Goal: Complete application form

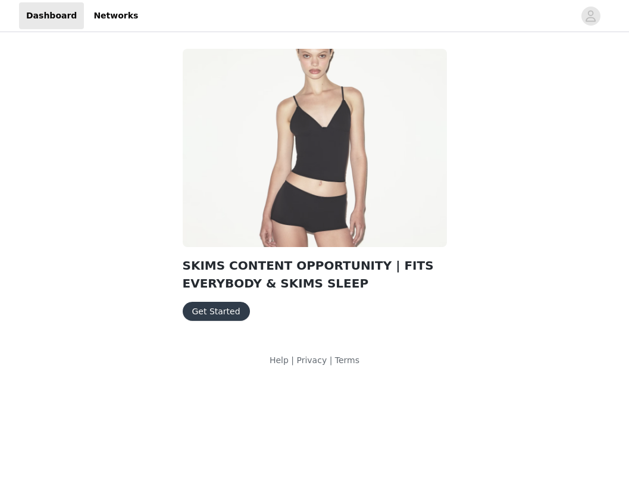
click at [228, 310] on button "Get Started" at bounding box center [216, 311] width 67 height 19
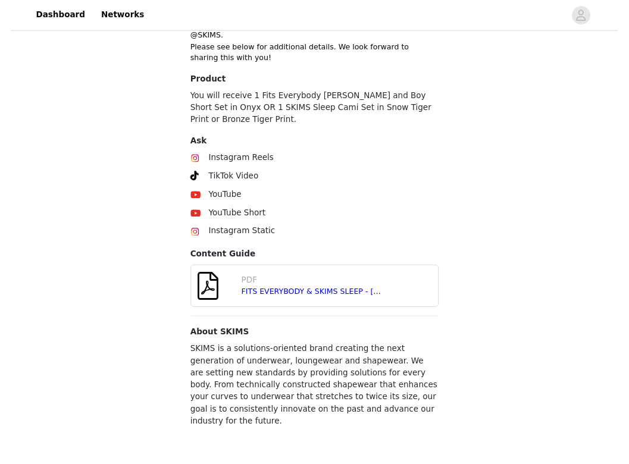
scroll to position [416, 0]
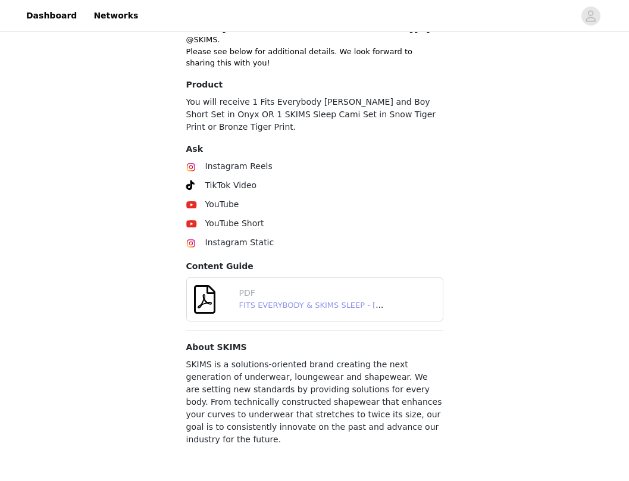
click at [274, 300] on link "FITS EVERYBODY & SKIMS SLEEP - [DATE] GRIN.pdf" at bounding box center [337, 304] width 197 height 9
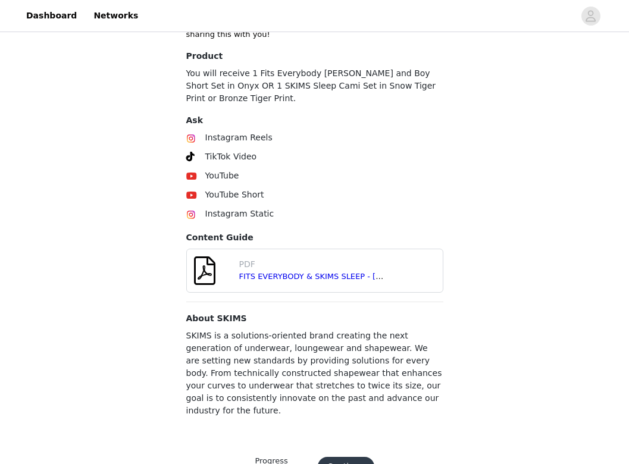
scroll to position [444, 0]
click at [341, 457] on button "Continue" at bounding box center [346, 466] width 57 height 19
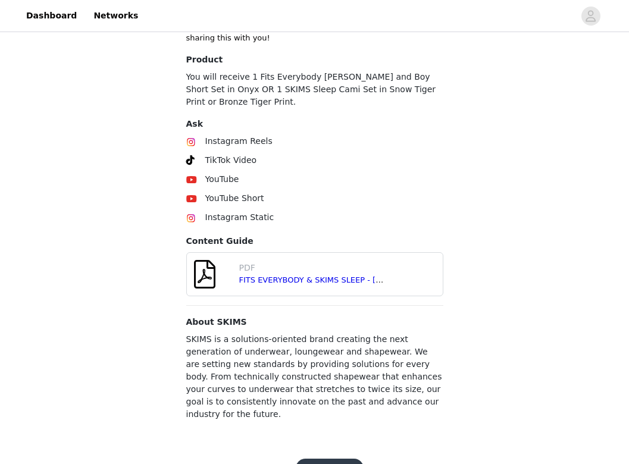
scroll to position [441, 0]
click at [333, 459] on button "Get Started" at bounding box center [329, 468] width 67 height 19
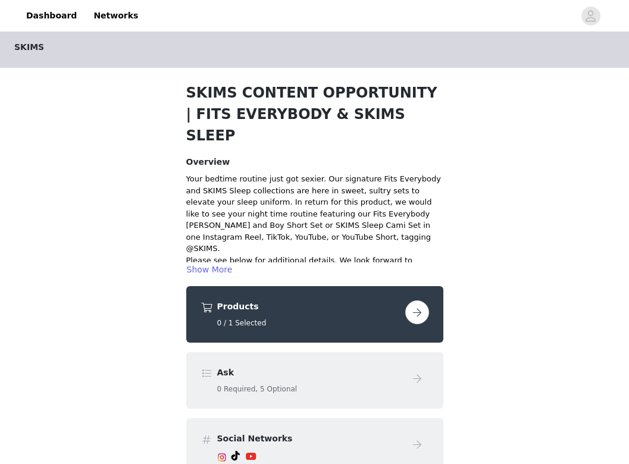
scroll to position [9, 0]
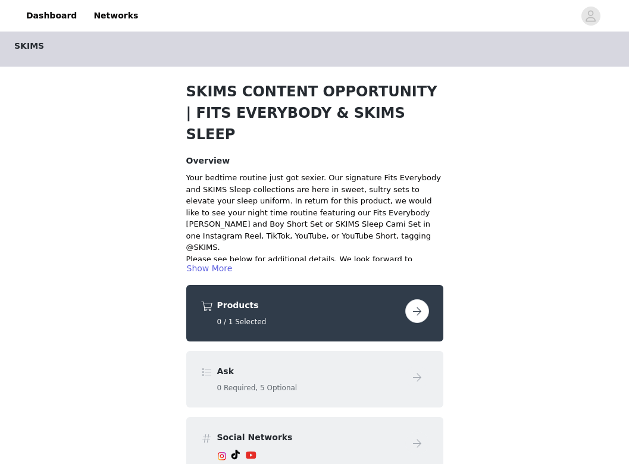
click at [420, 299] on button "button" at bounding box center [417, 311] width 24 height 24
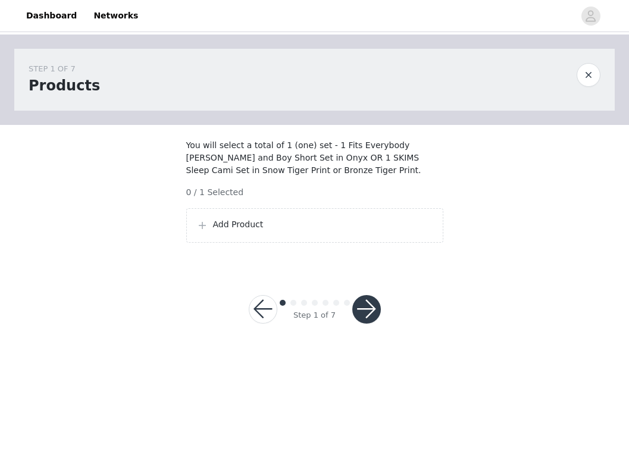
click at [369, 231] on p "Add Product" at bounding box center [323, 224] width 220 height 12
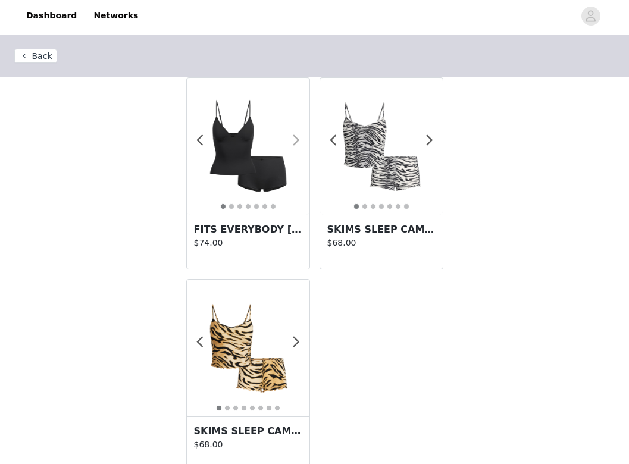
click at [299, 140] on span at bounding box center [296, 140] width 27 height 0
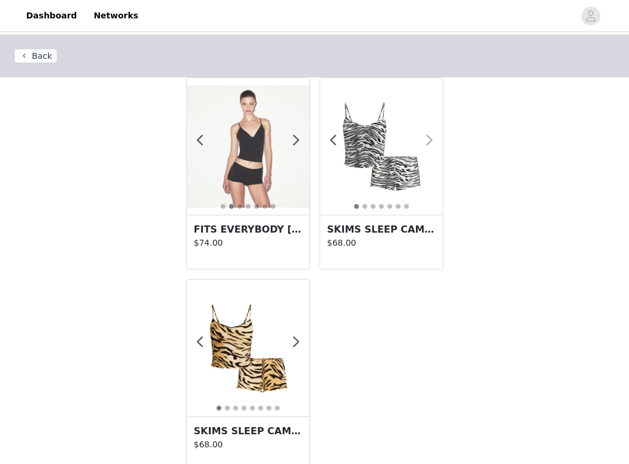
click at [433, 140] on span at bounding box center [429, 140] width 27 height 0
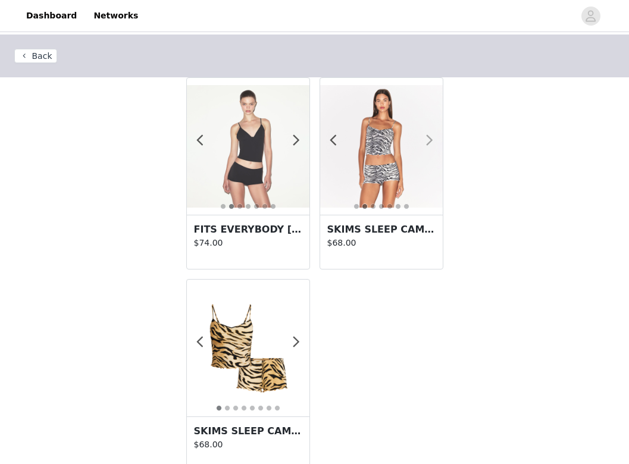
click at [433, 140] on span at bounding box center [429, 140] width 27 height 0
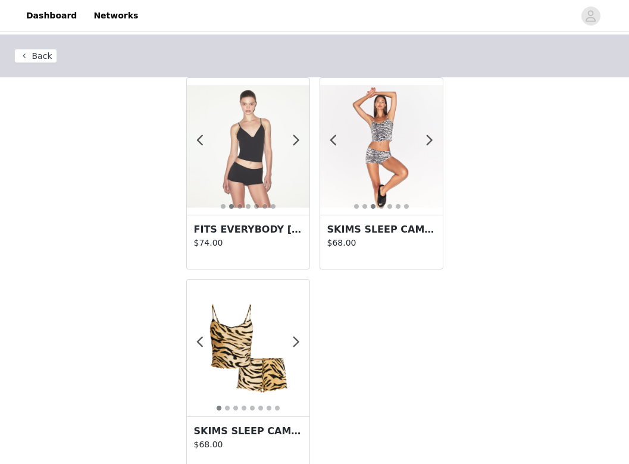
click at [290, 341] on img at bounding box center [248, 348] width 123 height 123
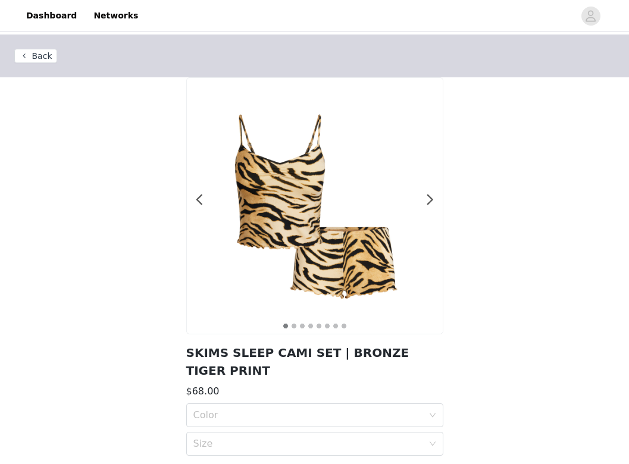
click at [435, 196] on img at bounding box center [315, 206] width 256 height 256
click at [429, 200] on span at bounding box center [430, 200] width 27 height 0
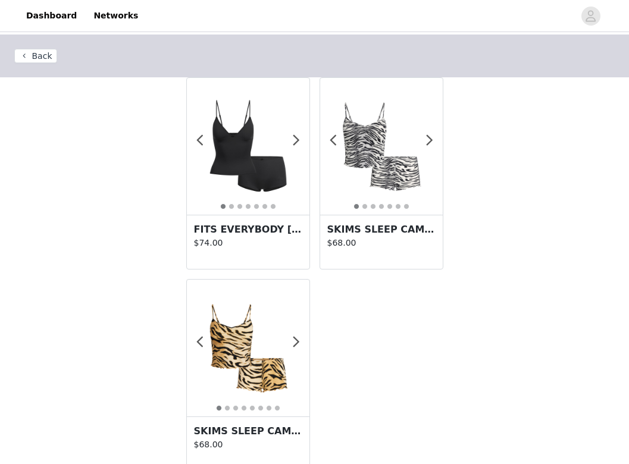
click at [246, 175] on img at bounding box center [248, 146] width 123 height 123
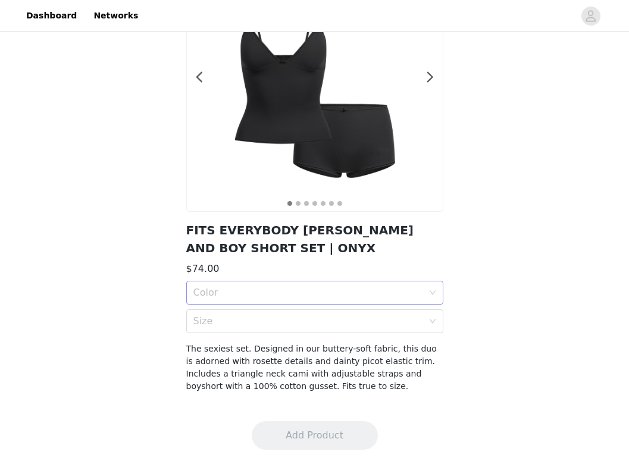
click at [253, 281] on div "Color" at bounding box center [310, 292] width 235 height 23
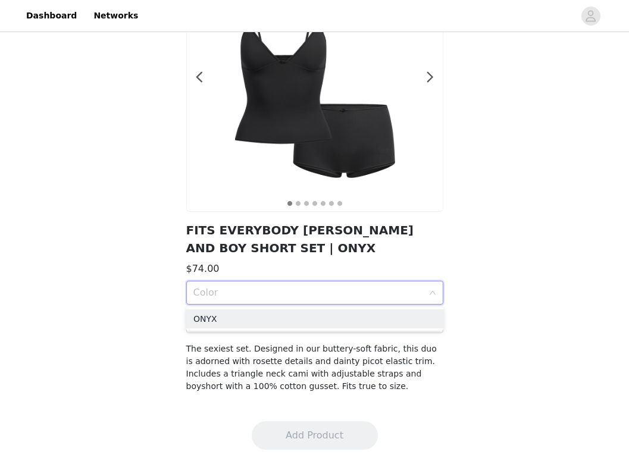
scroll to position [123, 0]
click at [254, 313] on div "ONYX" at bounding box center [314, 318] width 243 height 13
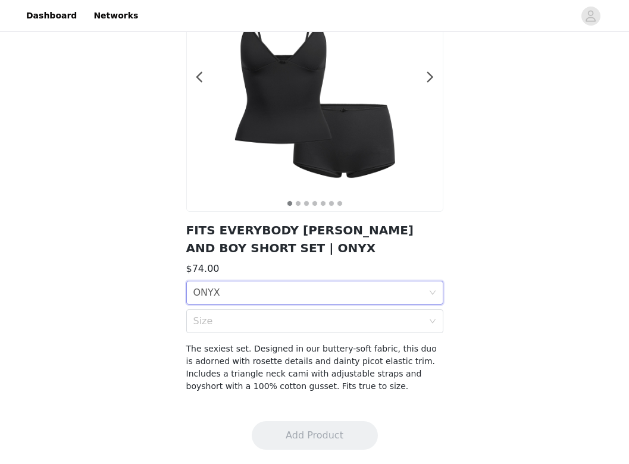
click at [254, 313] on div "Size" at bounding box center [310, 321] width 235 height 23
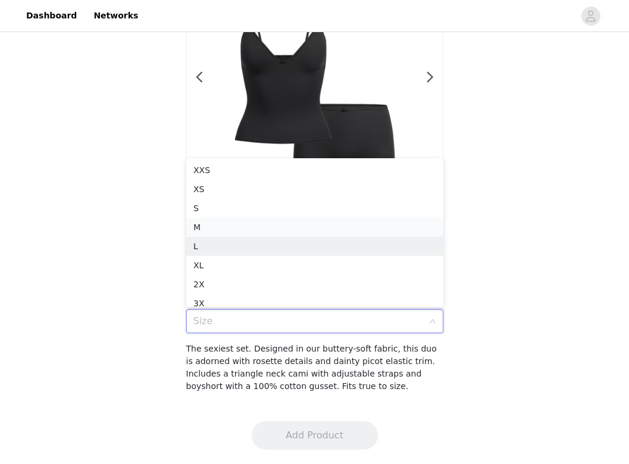
scroll to position [6, 0]
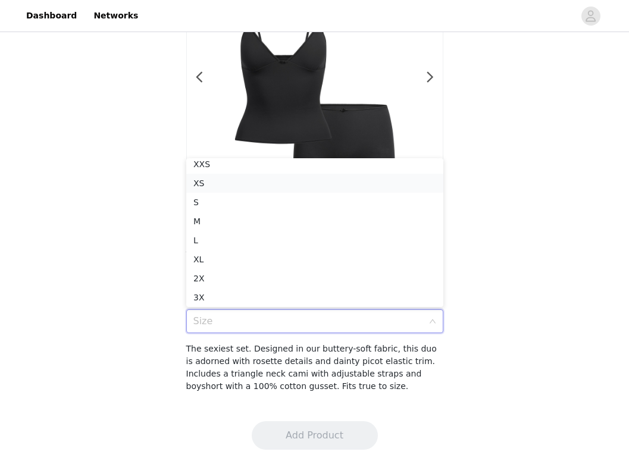
click at [256, 184] on div "XS" at bounding box center [314, 183] width 243 height 13
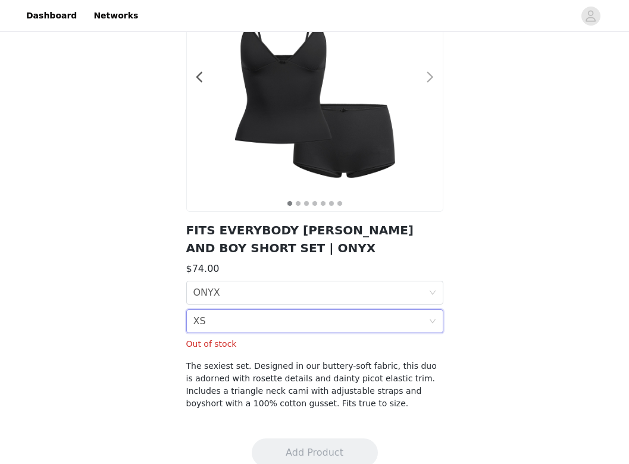
click at [428, 77] on span at bounding box center [430, 77] width 27 height 0
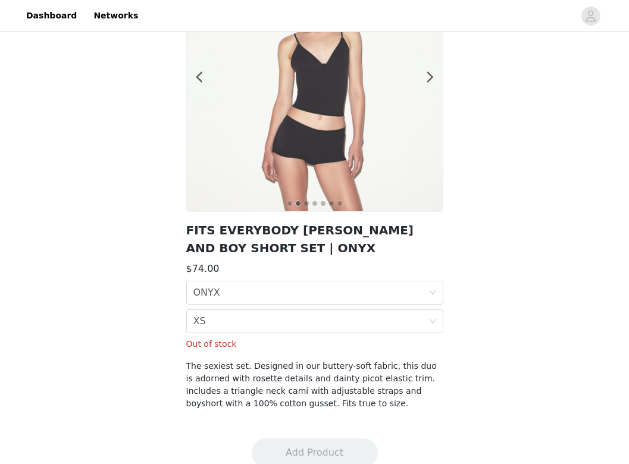
scroll to position [138, 0]
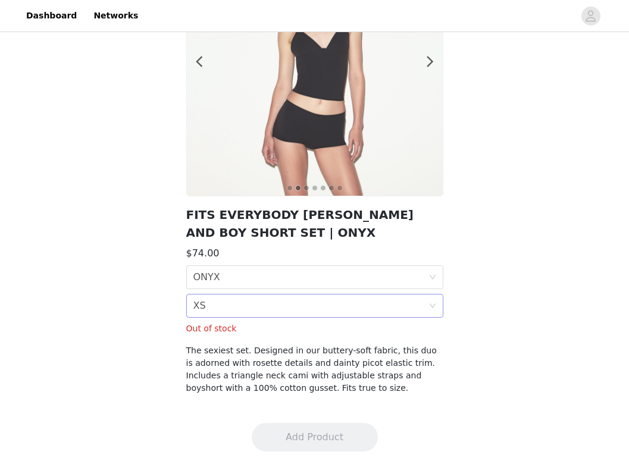
click at [323, 305] on div "Size XS" at bounding box center [310, 305] width 235 height 23
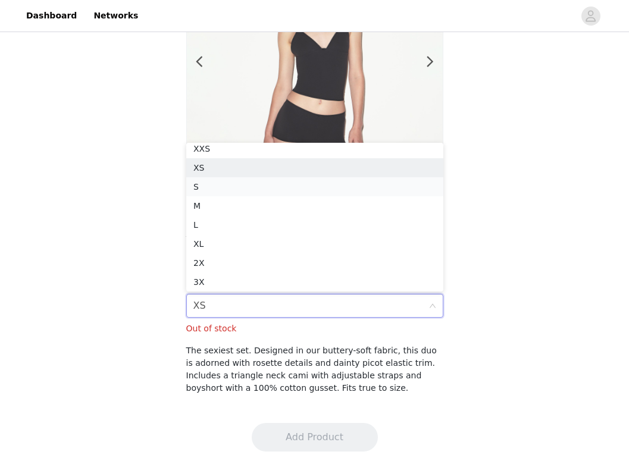
click at [319, 191] on div "S" at bounding box center [314, 186] width 243 height 13
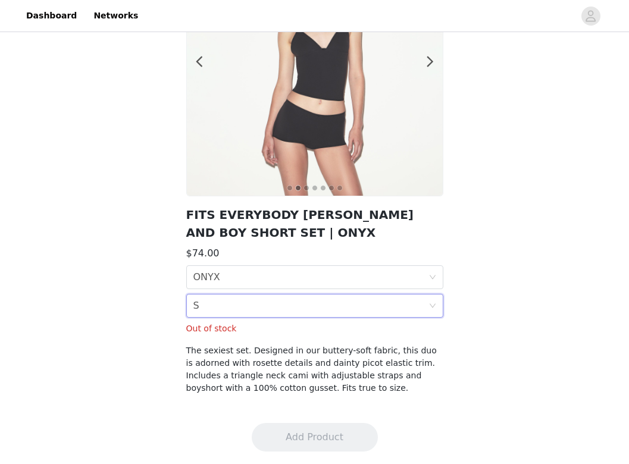
click at [305, 300] on div "Size S" at bounding box center [310, 305] width 235 height 23
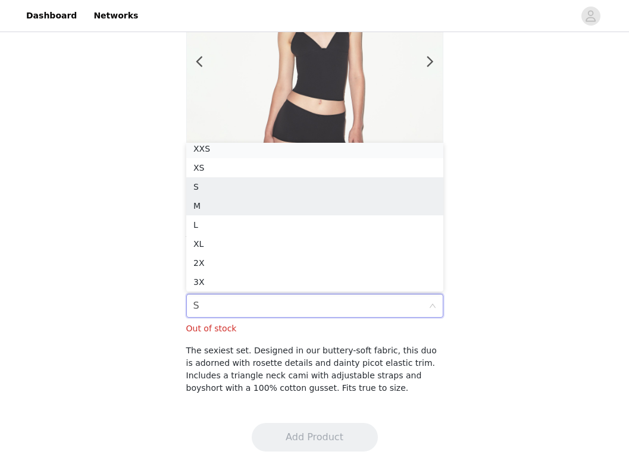
scroll to position [2, 0]
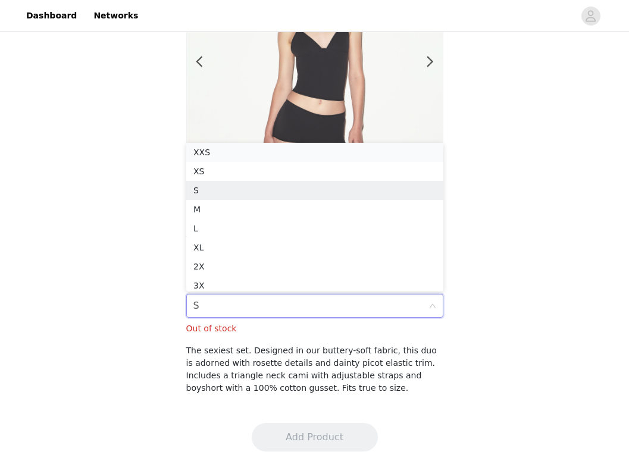
click at [306, 152] on div "XXS" at bounding box center [314, 152] width 243 height 13
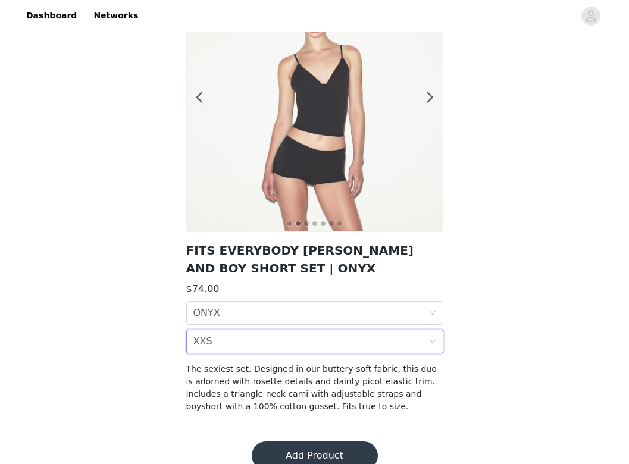
scroll to position [102, 0]
click at [426, 98] on span at bounding box center [430, 98] width 27 height 0
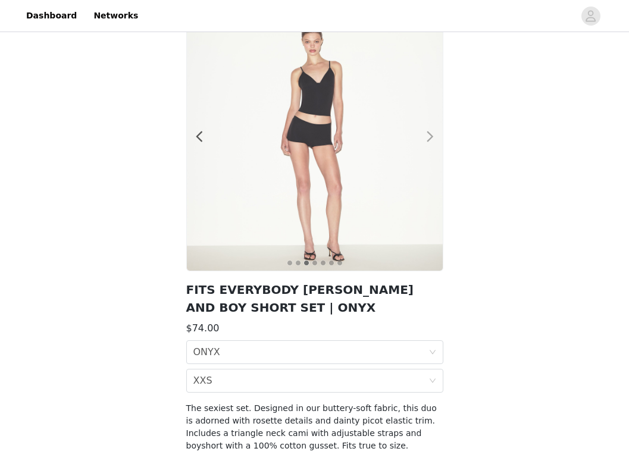
scroll to position [49, 0]
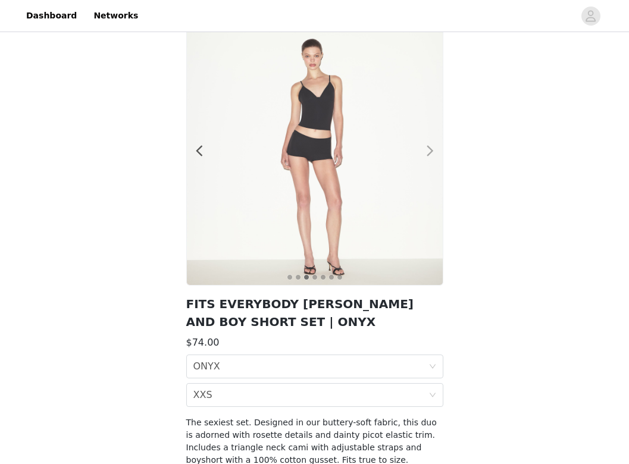
click at [431, 151] on span at bounding box center [430, 151] width 27 height 0
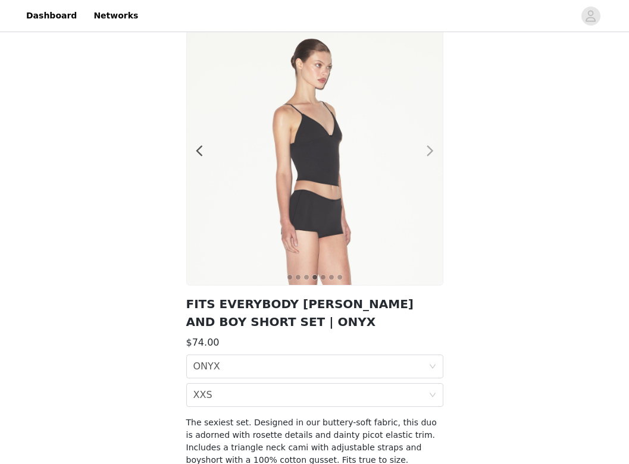
click at [431, 151] on span at bounding box center [430, 151] width 27 height 0
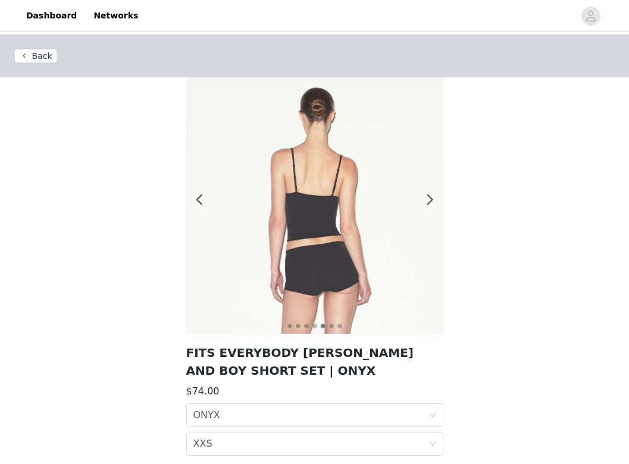
click at [30, 55] on button "Back" at bounding box center [35, 56] width 43 height 14
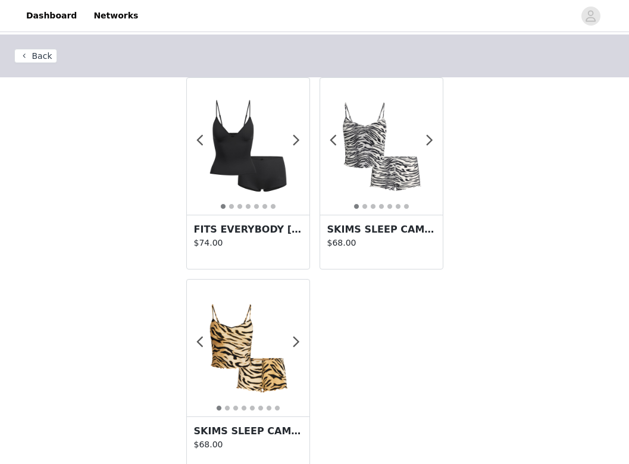
click at [382, 194] on img at bounding box center [381, 146] width 123 height 123
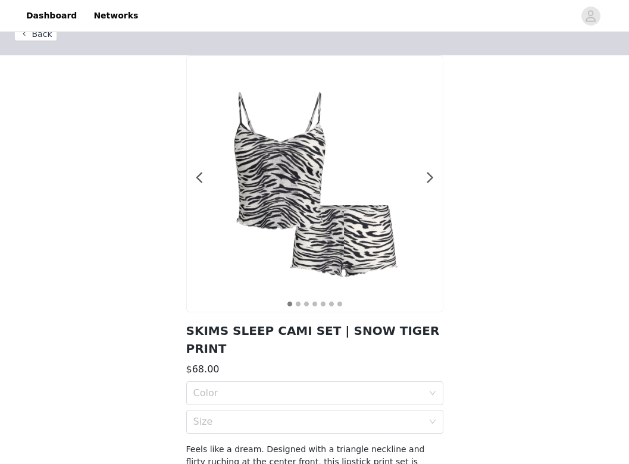
scroll to position [24, 0]
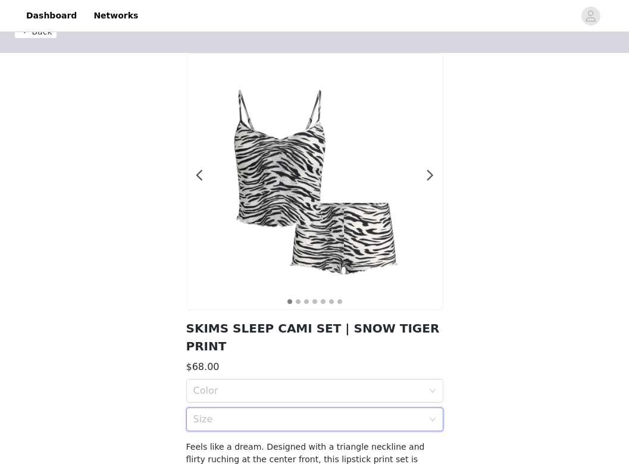
click at [366, 408] on div "Size" at bounding box center [310, 419] width 235 height 23
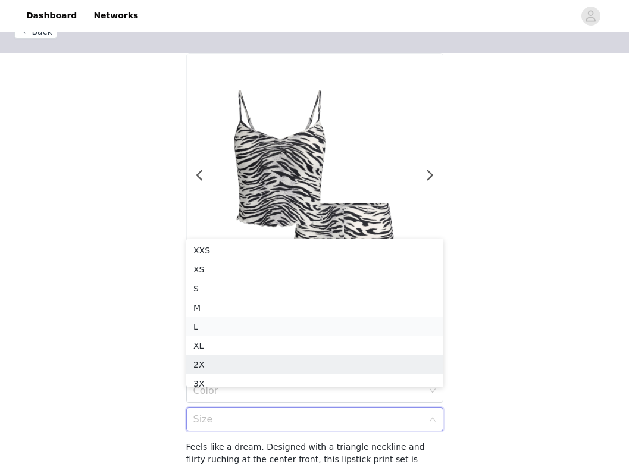
scroll to position [6, 0]
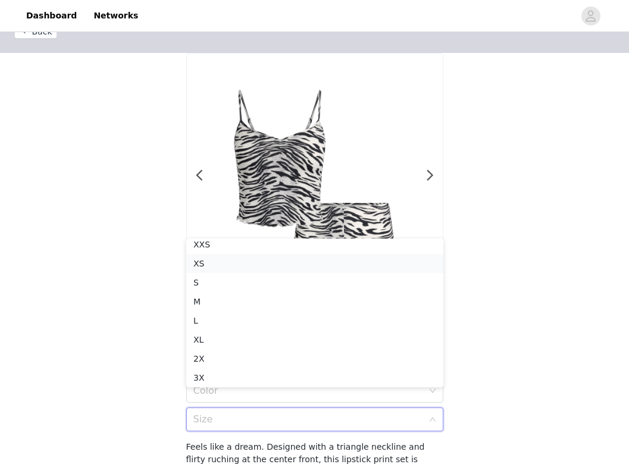
click at [357, 268] on div "XS" at bounding box center [314, 263] width 243 height 13
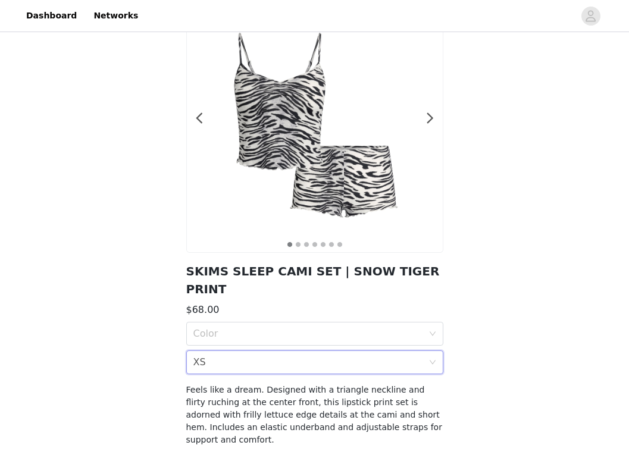
scroll to position [83, 0]
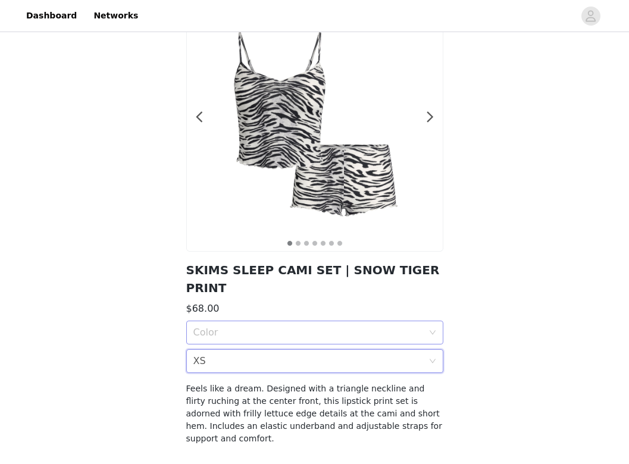
click at [347, 322] on div "Color" at bounding box center [310, 332] width 235 height 23
click at [334, 342] on div "SNOW TIGER PRINT" at bounding box center [314, 340] width 243 height 13
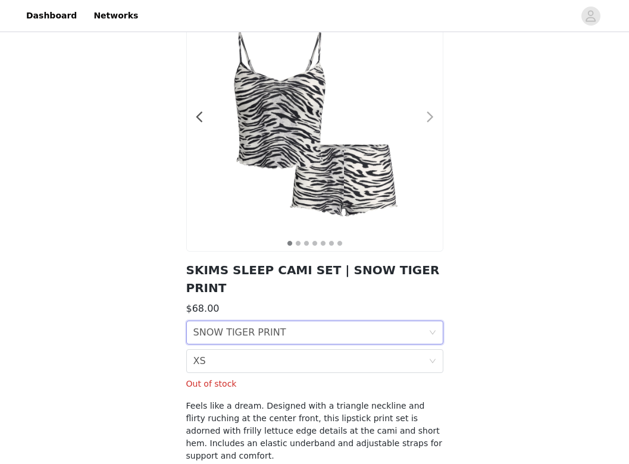
click at [426, 117] on span at bounding box center [430, 117] width 27 height 0
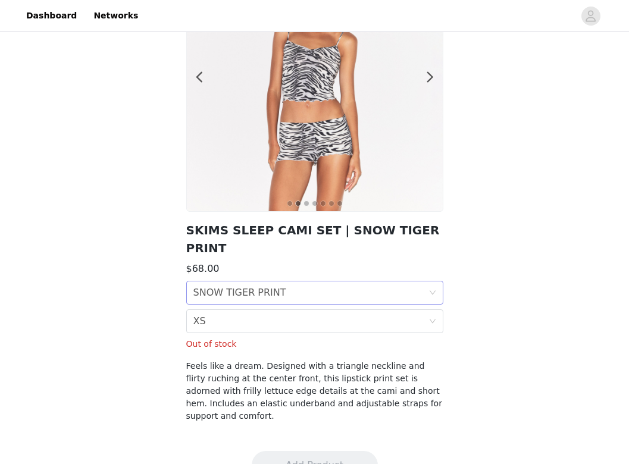
scroll to position [122, 0]
click at [347, 282] on div "Color SNOW TIGER PRINT" at bounding box center [310, 293] width 235 height 23
click at [319, 262] on h3 "$68.00" at bounding box center [314, 269] width 257 height 14
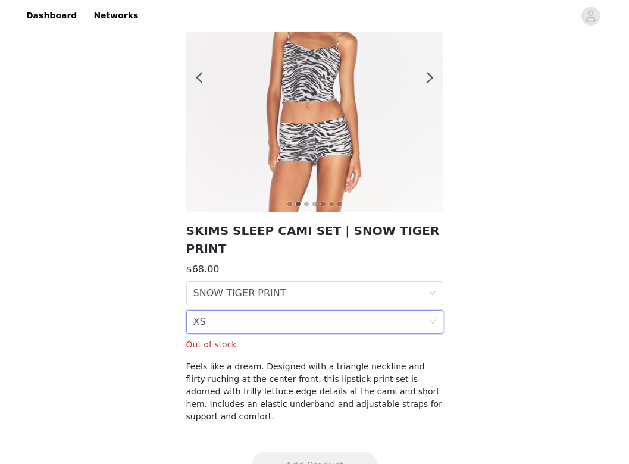
click at [320, 311] on div "Size XS" at bounding box center [310, 322] width 235 height 23
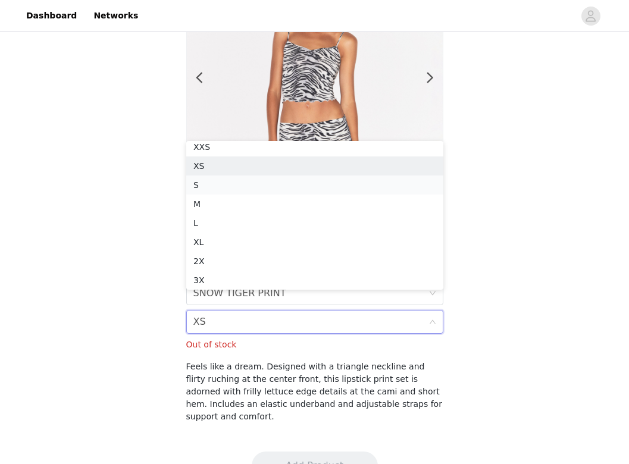
click at [325, 187] on div "S" at bounding box center [314, 184] width 243 height 13
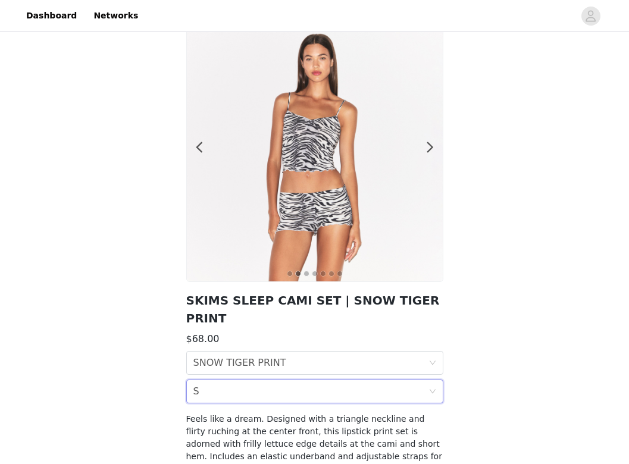
scroll to position [7, 0]
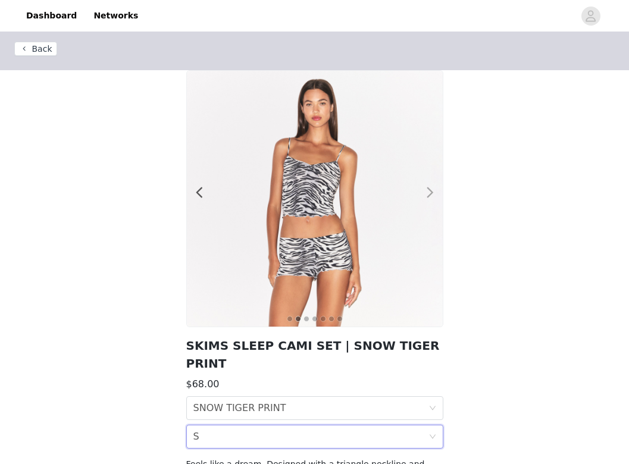
click at [434, 193] on span at bounding box center [430, 193] width 27 height 0
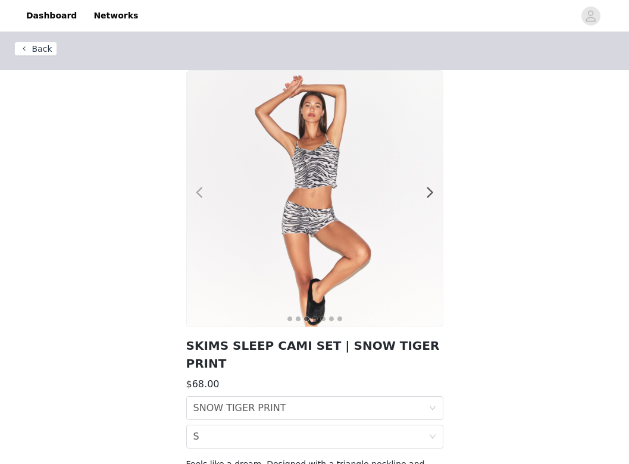
click at [199, 193] on span at bounding box center [199, 193] width 27 height 0
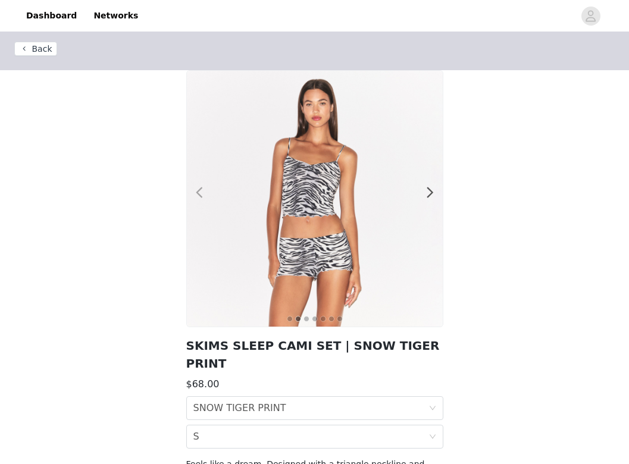
click at [200, 193] on span at bounding box center [199, 193] width 27 height 0
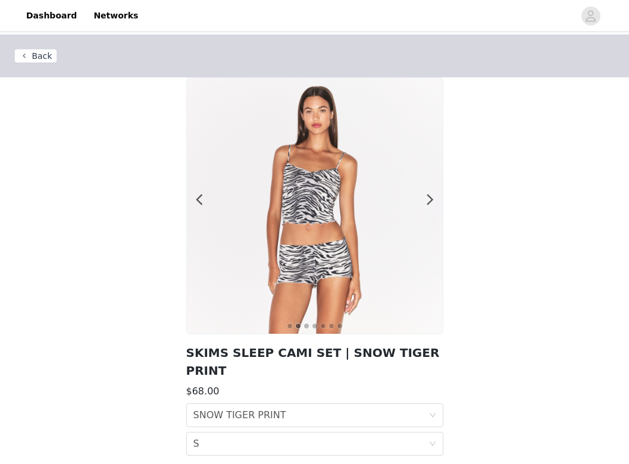
click at [46, 53] on button "Back" at bounding box center [35, 56] width 43 height 14
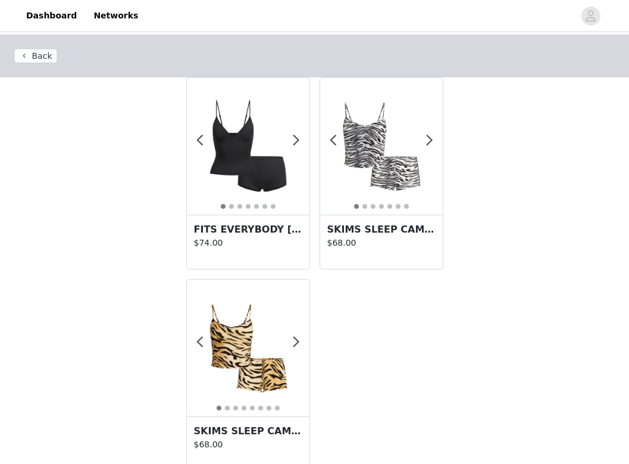
click at [266, 171] on img at bounding box center [248, 146] width 123 height 123
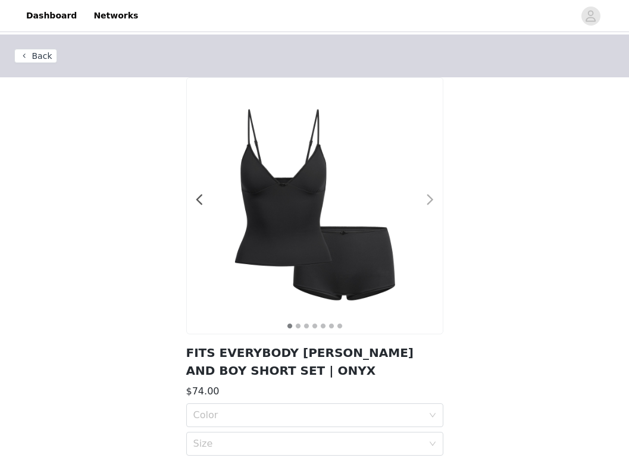
click at [428, 200] on span at bounding box center [430, 200] width 27 height 0
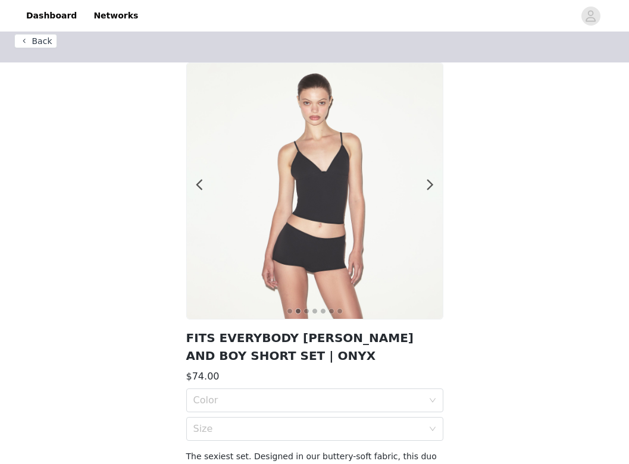
scroll to position [23, 0]
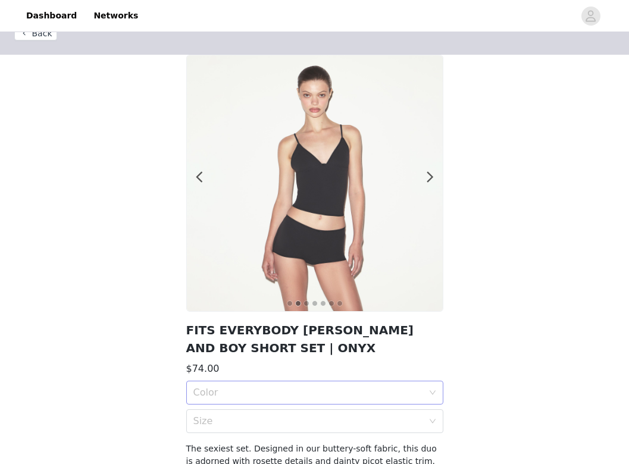
click at [322, 386] on div "Color" at bounding box center [310, 392] width 235 height 23
click at [316, 415] on div "ONYX" at bounding box center [314, 418] width 243 height 13
click at [315, 419] on div "Size" at bounding box center [308, 421] width 230 height 12
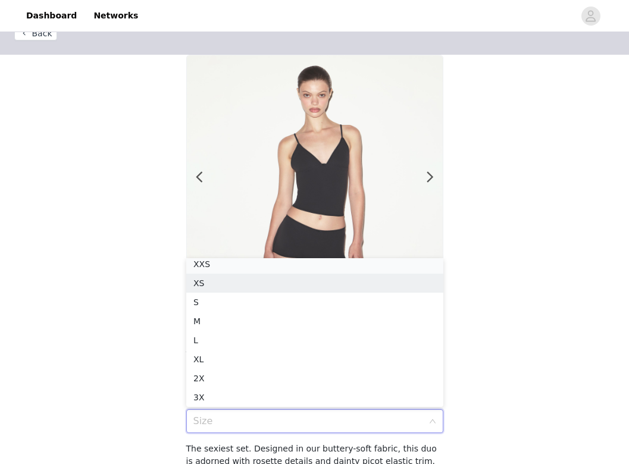
scroll to position [2, 0]
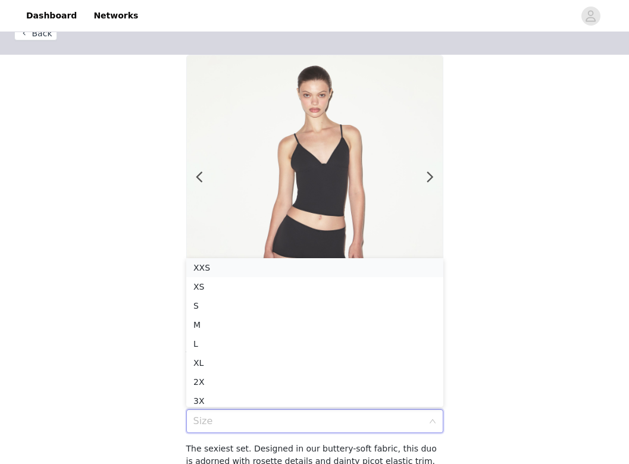
click at [340, 270] on div "XXS" at bounding box center [314, 267] width 243 height 13
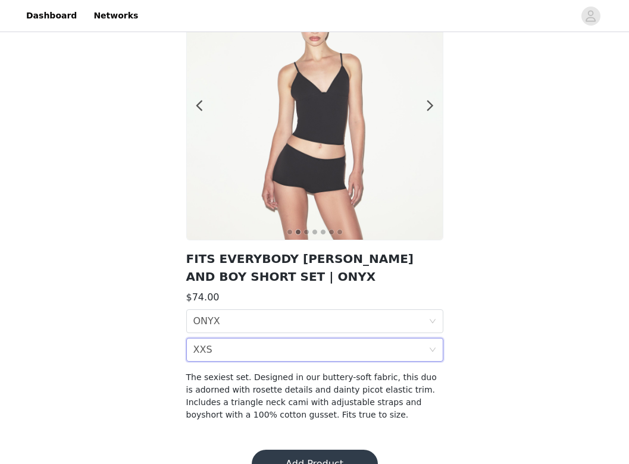
scroll to position [72, 0]
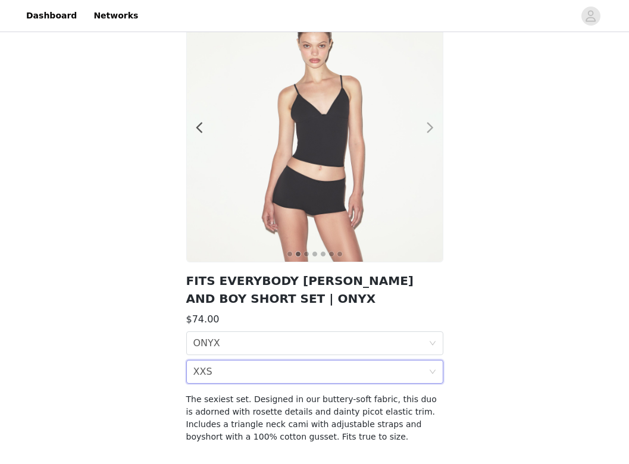
click at [426, 128] on span at bounding box center [430, 128] width 27 height 0
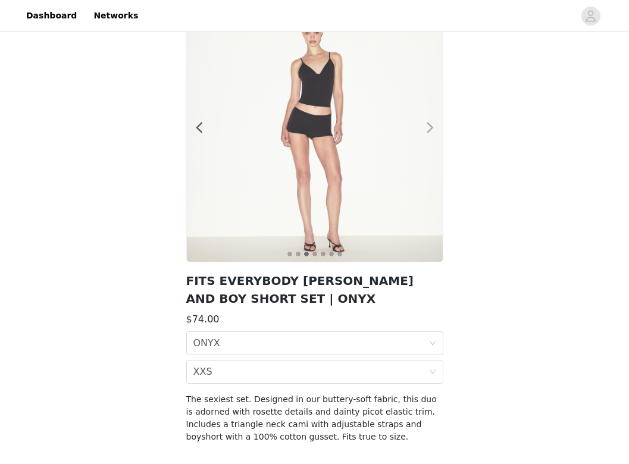
click at [426, 128] on span at bounding box center [430, 128] width 27 height 0
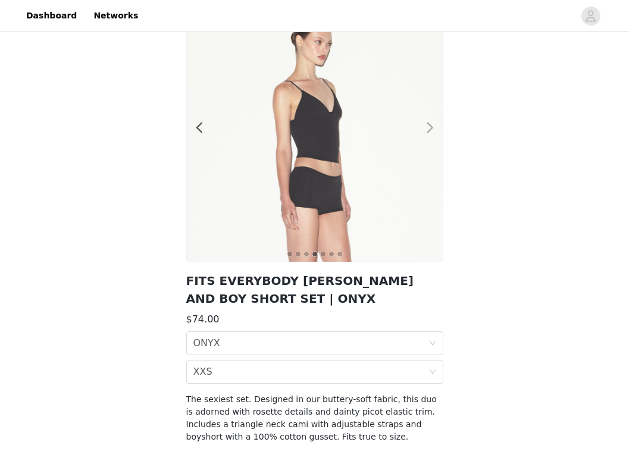
click at [426, 128] on span at bounding box center [430, 128] width 27 height 0
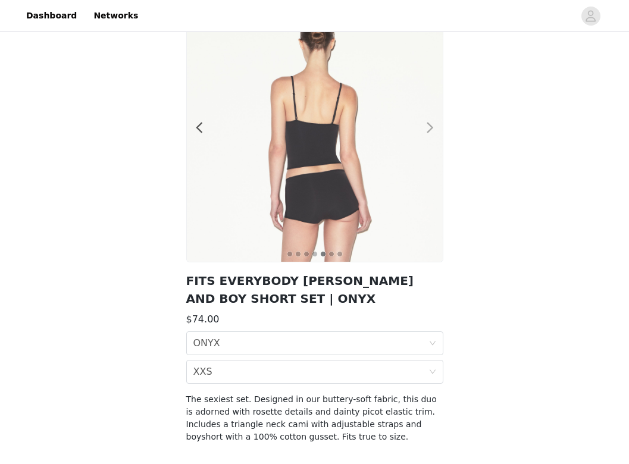
click at [429, 128] on span at bounding box center [430, 128] width 27 height 0
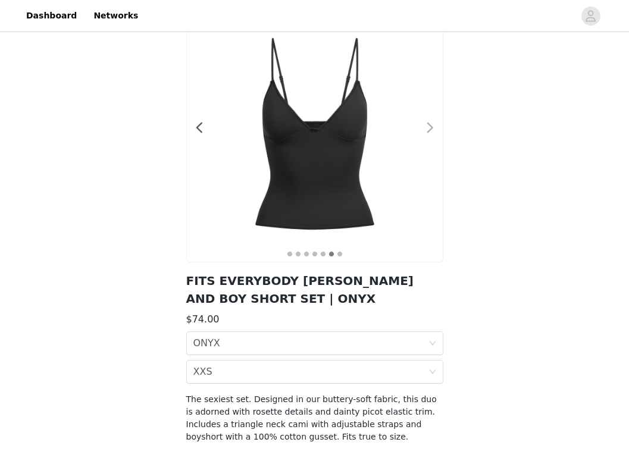
click at [428, 128] on span at bounding box center [430, 128] width 27 height 0
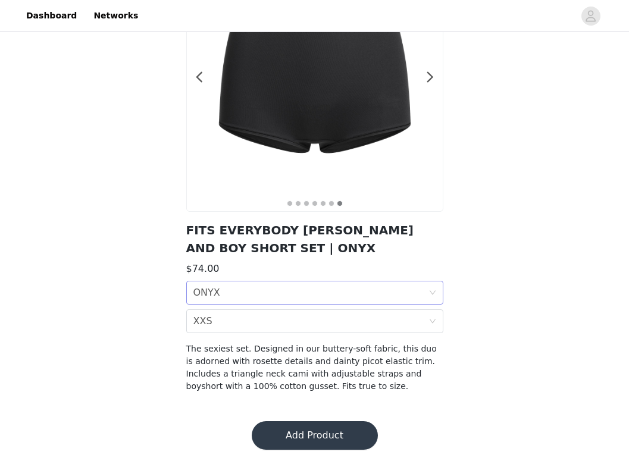
scroll to position [123, 0]
click at [348, 426] on button "Add Product" at bounding box center [315, 435] width 126 height 29
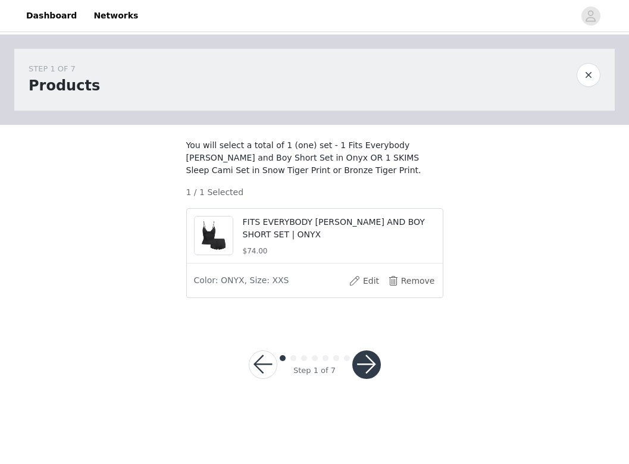
click at [364, 365] on button "button" at bounding box center [366, 364] width 29 height 29
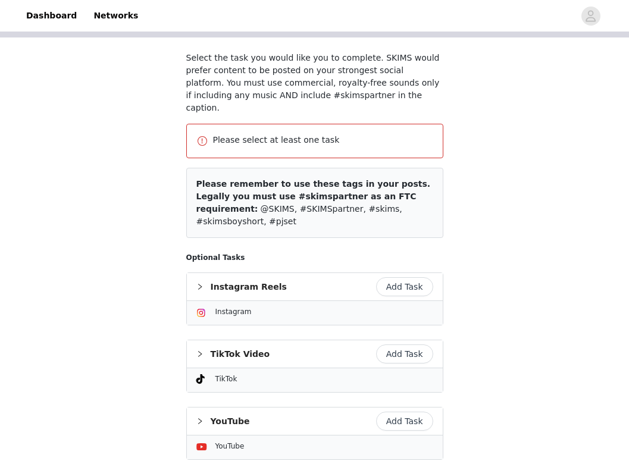
scroll to position [111, 0]
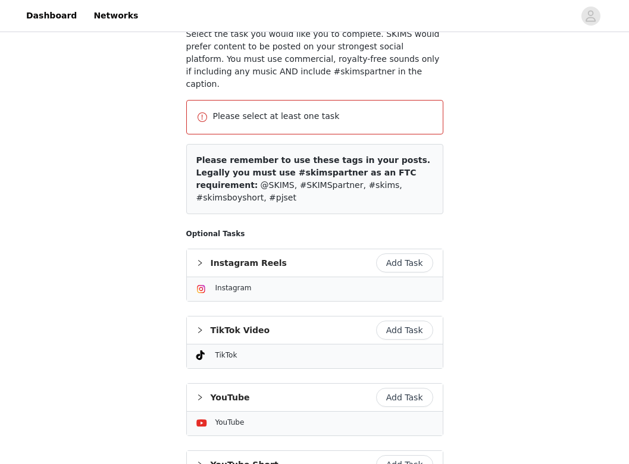
click at [405, 321] on button "Add Task" at bounding box center [404, 330] width 57 height 19
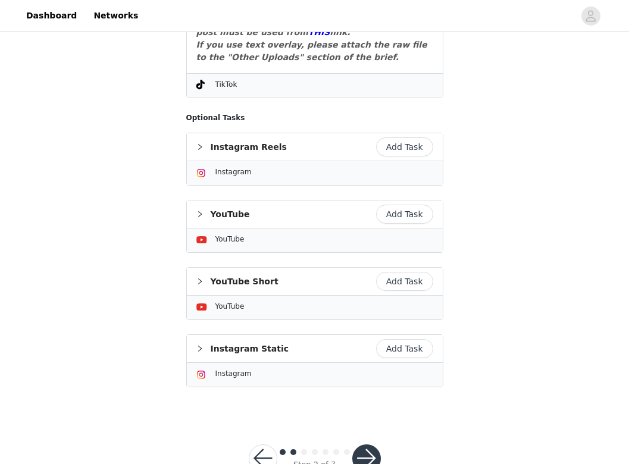
scroll to position [449, 0]
click at [367, 445] on button "button" at bounding box center [366, 459] width 29 height 29
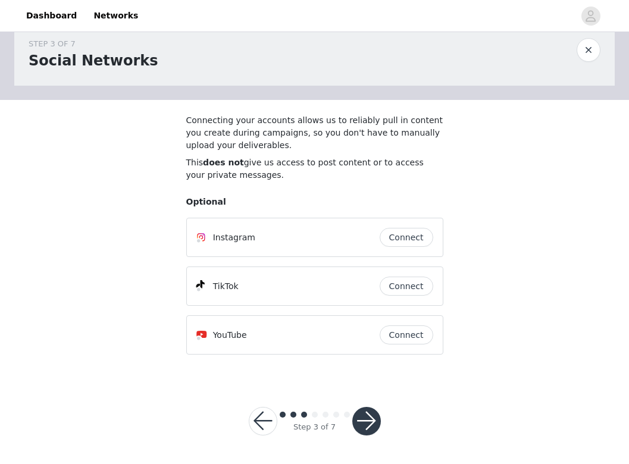
scroll to position [24, 0]
click at [366, 416] on button "button" at bounding box center [366, 421] width 29 height 29
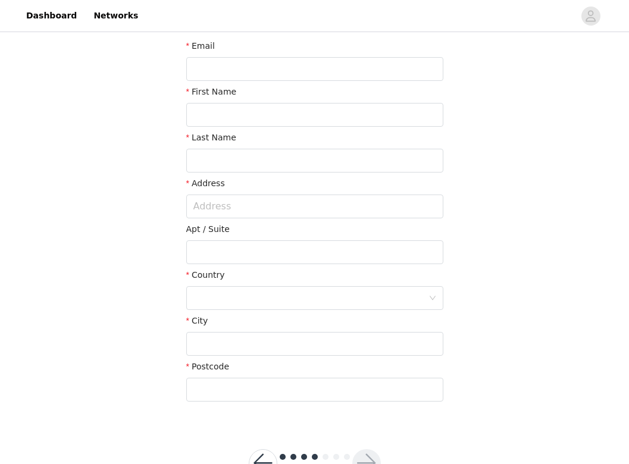
scroll to position [171, 0]
click at [335, 83] on div "Email" at bounding box center [314, 62] width 257 height 46
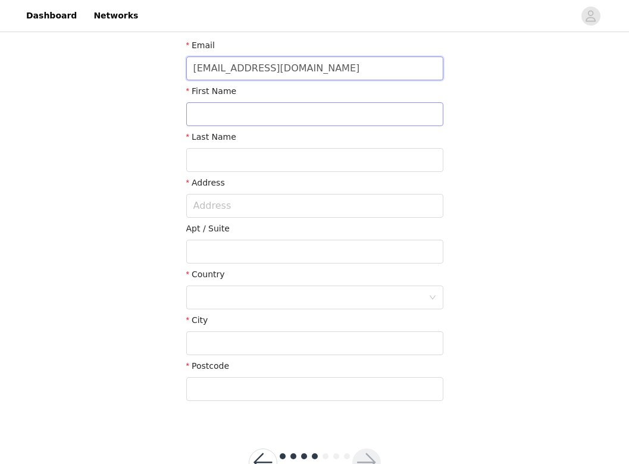
type input "[EMAIL_ADDRESS][DOMAIN_NAME]"
type input "Pani"
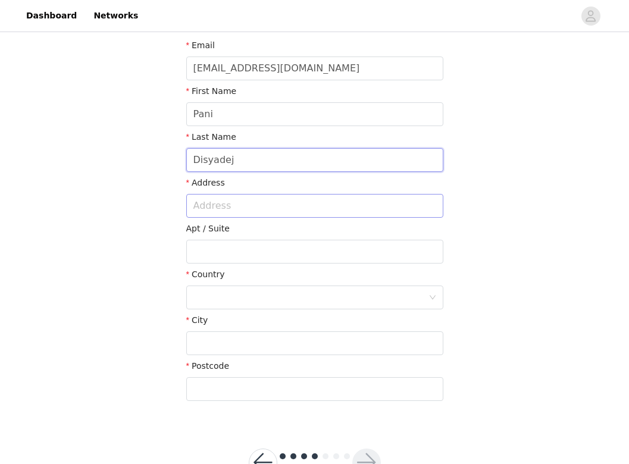
type input "Disyadej"
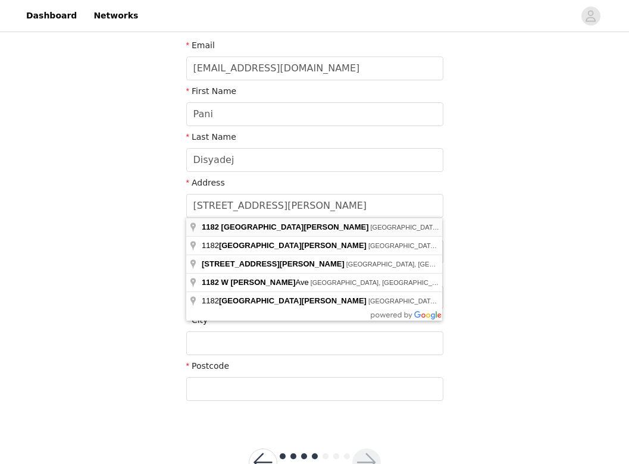
type input "[STREET_ADDRESS][PERSON_NAME]"
type input "[GEOGRAPHIC_DATA]"
type input "90007"
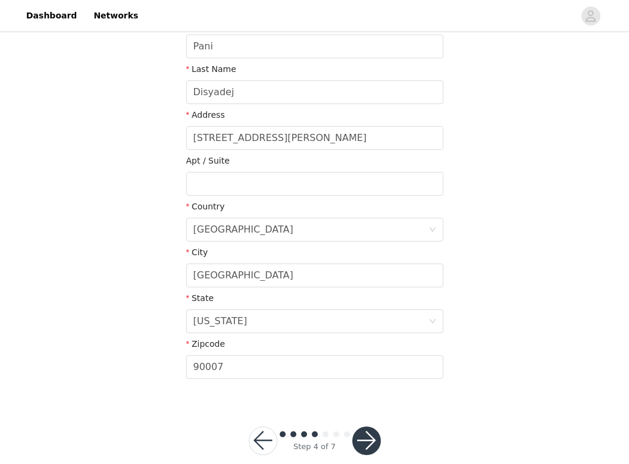
scroll to position [240, 0]
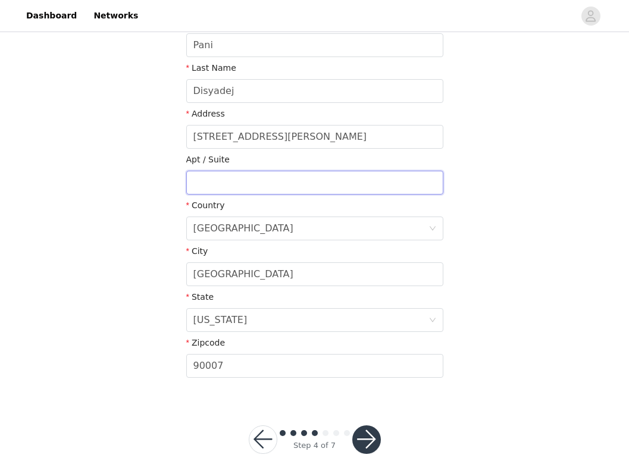
click at [313, 187] on input "text" at bounding box center [314, 183] width 257 height 24
click at [136, 241] on div "STEP 4 OF 7 Shipping Information Please provide the best shipping address. Plea…" at bounding box center [314, 96] width 629 height 602
click at [212, 181] on input "BackHouse" at bounding box center [314, 183] width 257 height 24
click at [174, 187] on section "Please provide the best shipping address. Please provide your shipping address …" at bounding box center [315, 141] width 286 height 512
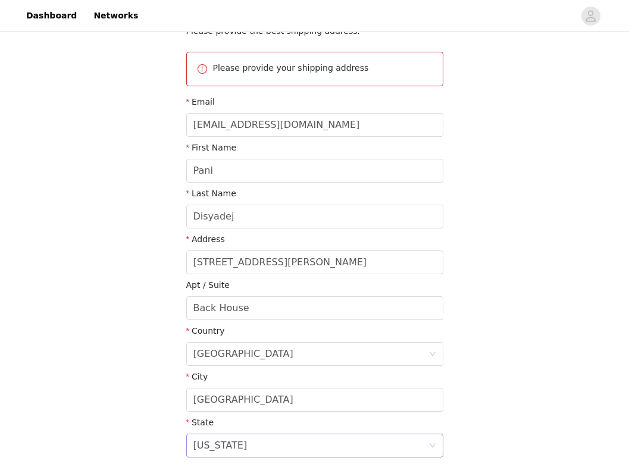
scroll to position [110, 0]
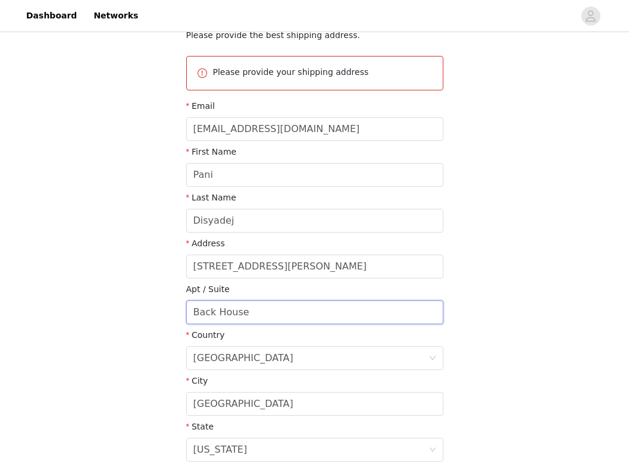
drag, startPoint x: 262, startPoint y: 309, endPoint x: 137, endPoint y: 308, distance: 124.9
click at [137, 308] on div "STEP 4 OF 7 Shipping Information Please provide the best shipping address. Plea…" at bounding box center [314, 225] width 629 height 602
type input "BACK HOUSE"
click at [43, 307] on div "STEP 4 OF 7 Shipping Information Please provide the best shipping address. Plea…" at bounding box center [314, 225] width 629 height 602
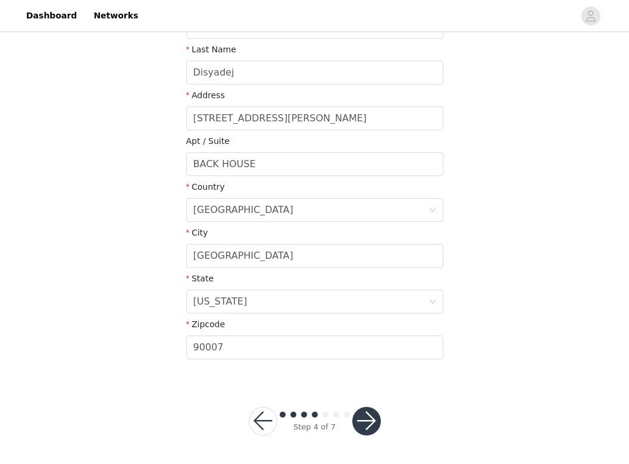
scroll to position [258, 0]
click at [365, 425] on button "button" at bounding box center [366, 421] width 29 height 29
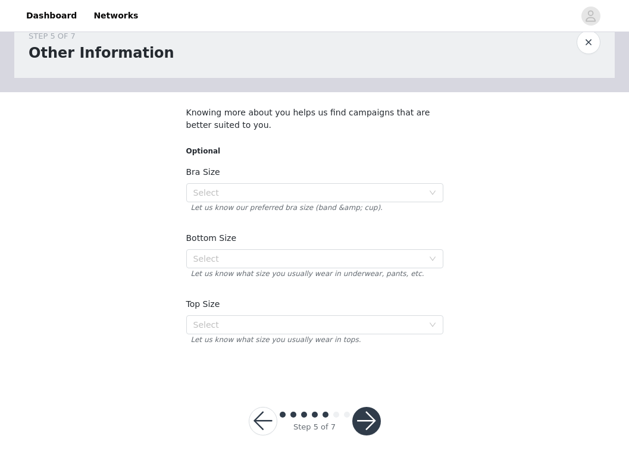
scroll to position [32, 0]
click at [353, 193] on div "Select" at bounding box center [308, 193] width 230 height 12
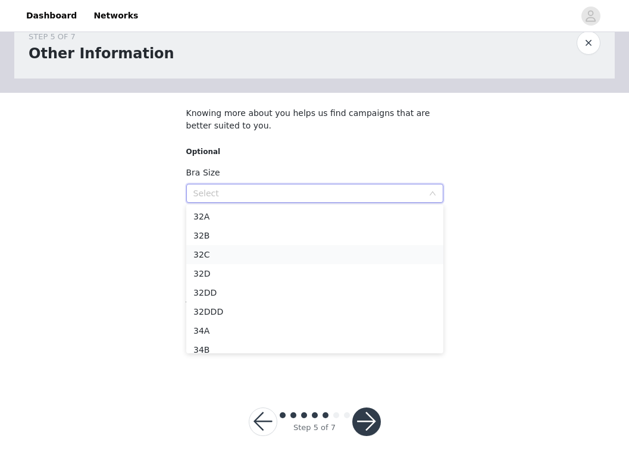
scroll to position [0, 0]
click at [310, 250] on li "32C" at bounding box center [314, 254] width 257 height 19
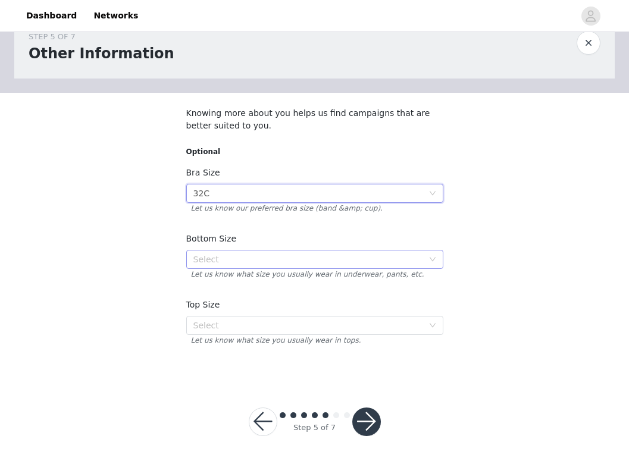
click at [309, 258] on div "Select" at bounding box center [308, 259] width 230 height 12
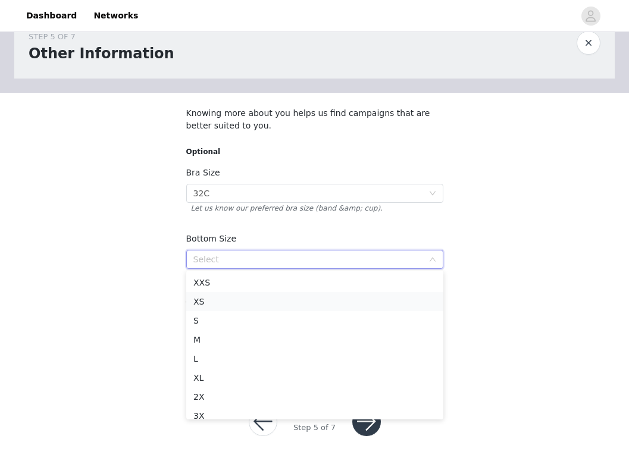
click at [279, 295] on li "XS" at bounding box center [314, 301] width 257 height 19
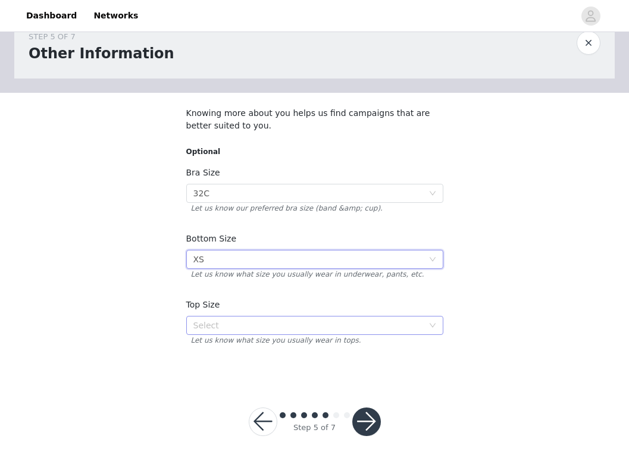
click at [269, 327] on div "Select" at bounding box center [308, 325] width 230 height 12
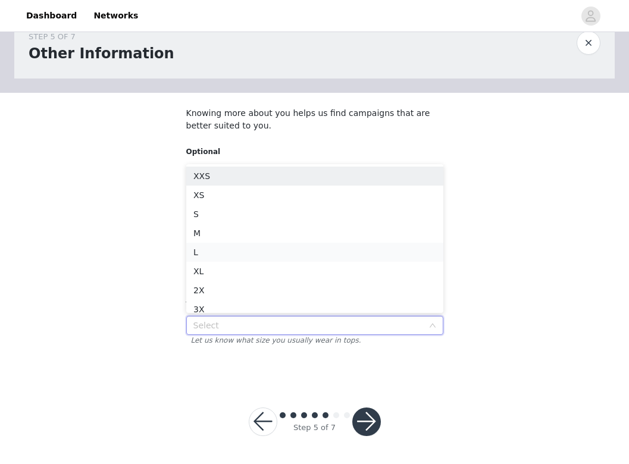
scroll to position [6, 0]
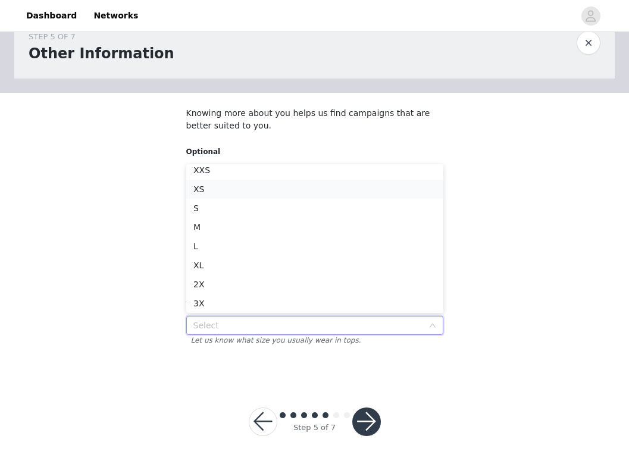
click at [304, 182] on li "XS" at bounding box center [314, 189] width 257 height 19
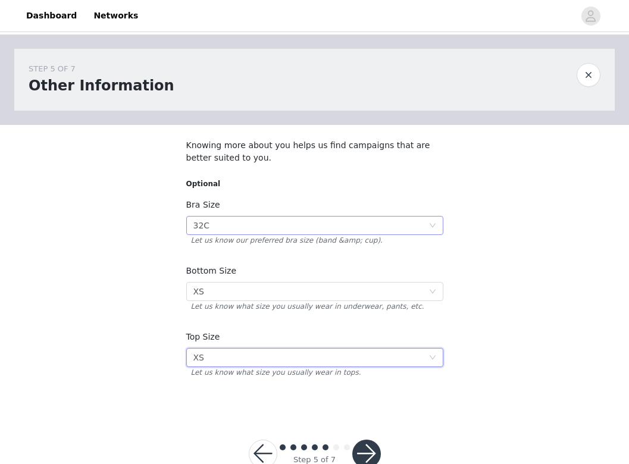
scroll to position [0, 0]
click at [280, 222] on div "Select 32C" at bounding box center [310, 226] width 235 height 18
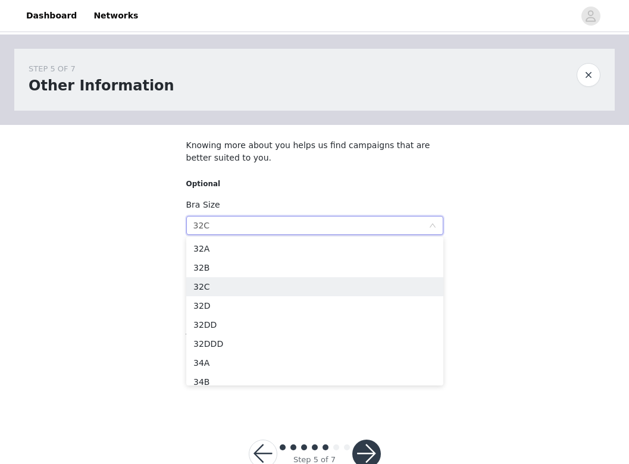
click at [277, 197] on form "Optional Bra Size Select 32C Let us know our preferred bra size (band &amp; cup…" at bounding box center [314, 280] width 257 height 204
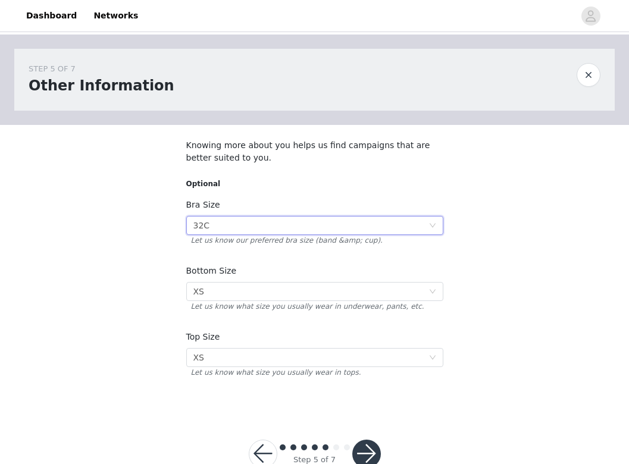
click at [274, 224] on div "Select 32C" at bounding box center [310, 226] width 235 height 18
click at [283, 196] on form "Optional Bra Size Select 32C Let us know our preferred bra size (band &amp; cup…" at bounding box center [314, 280] width 257 height 204
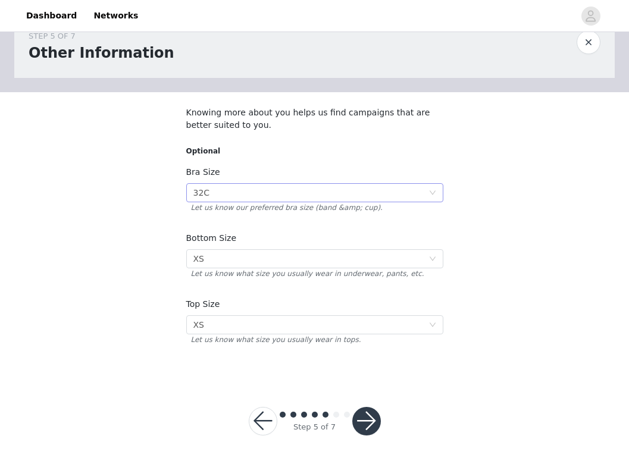
scroll to position [28, 0]
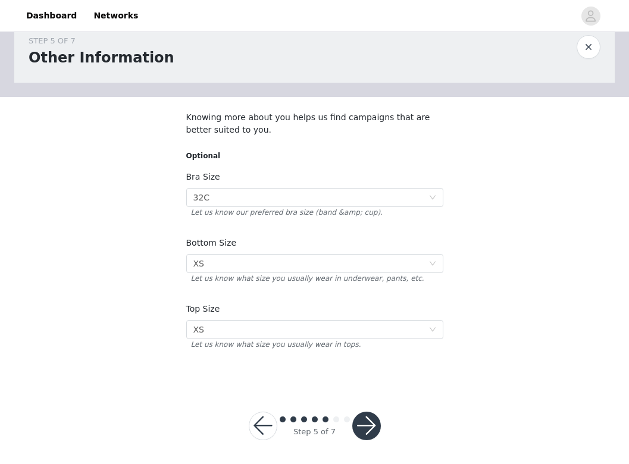
click at [373, 428] on button "button" at bounding box center [366, 426] width 29 height 29
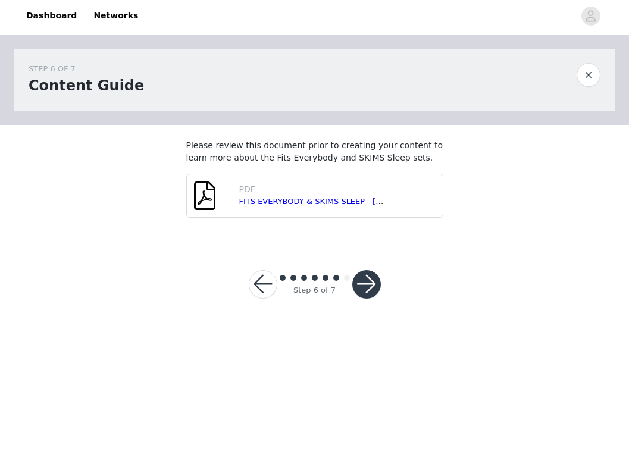
click at [360, 280] on button "button" at bounding box center [366, 284] width 29 height 29
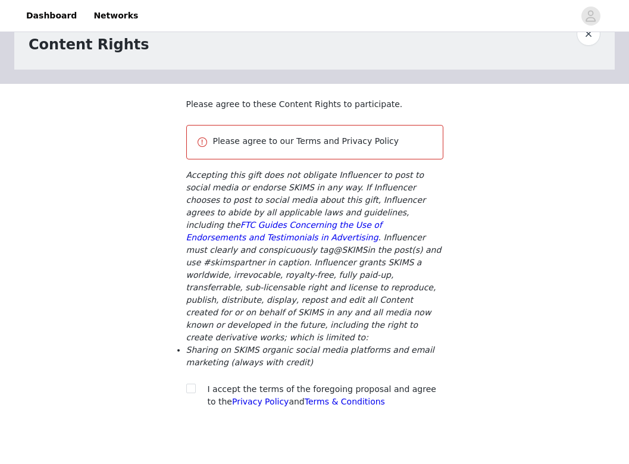
scroll to position [77, 0]
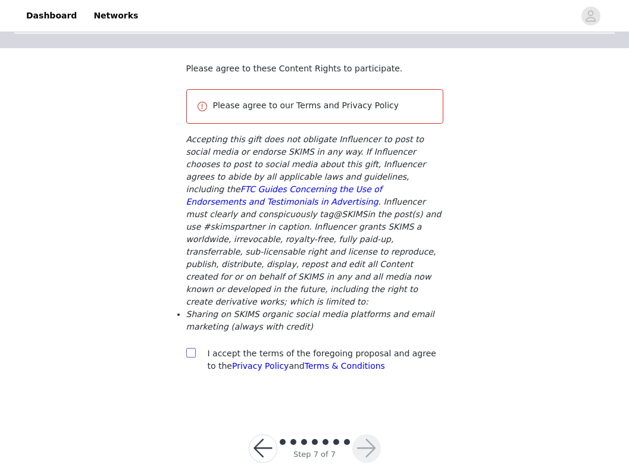
click at [188, 348] on input "checkbox" at bounding box center [190, 352] width 8 height 8
checkbox input "true"
click at [363, 438] on button "button" at bounding box center [366, 448] width 29 height 29
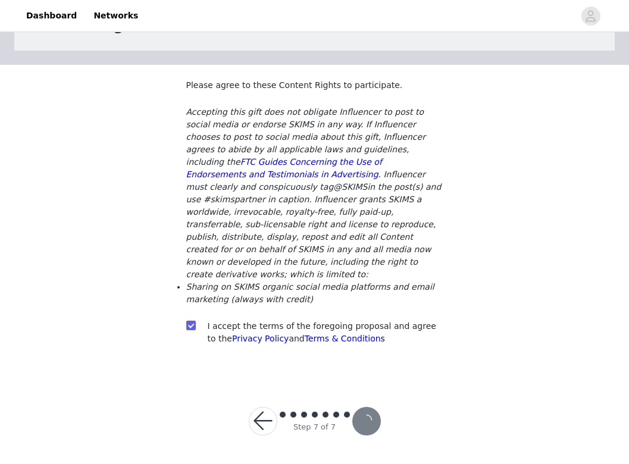
scroll to position [47, 0]
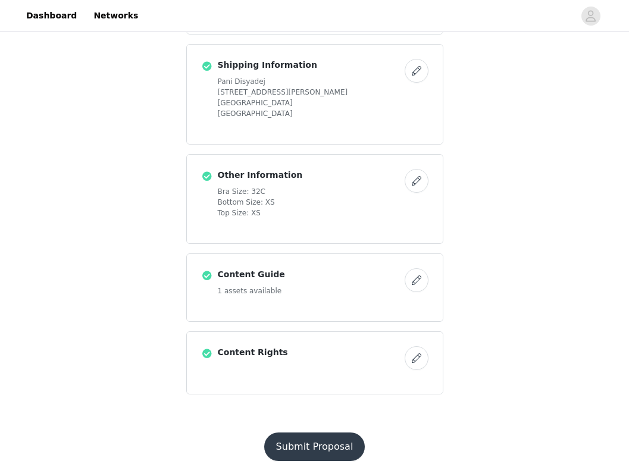
scroll to position [573, 0]
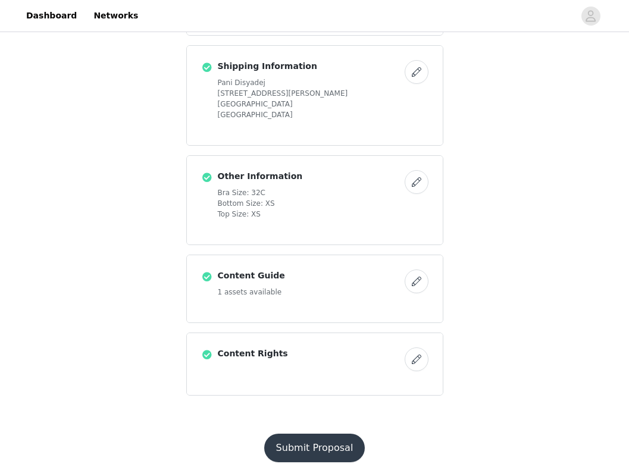
click at [337, 434] on button "Submit Proposal" at bounding box center [314, 448] width 101 height 29
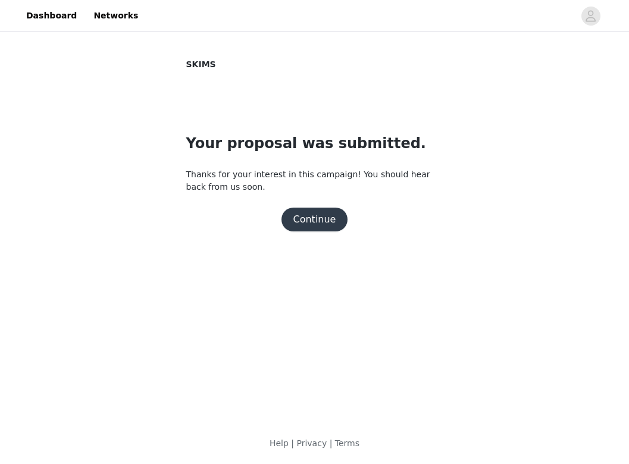
click at [310, 217] on button "Continue" at bounding box center [314, 220] width 67 height 24
